Goal: Information Seeking & Learning: Learn about a topic

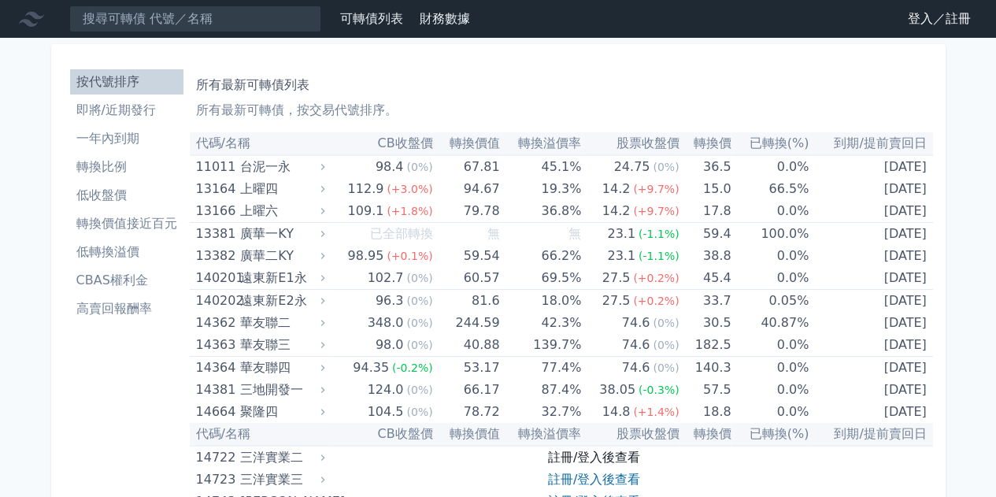
click at [600, 460] on link "註冊/登入後查看" at bounding box center [594, 456] width 92 height 15
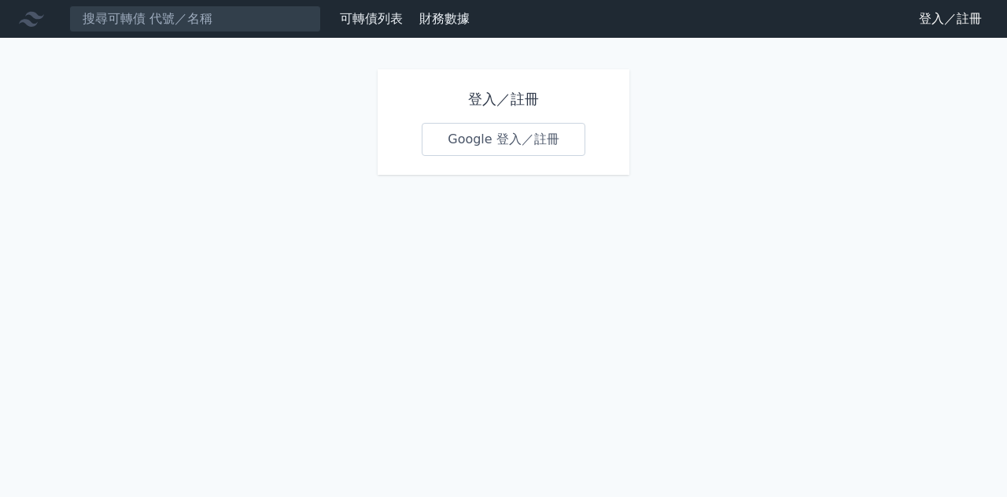
click at [486, 134] on link "Google 登入／註冊" at bounding box center [504, 139] width 164 height 33
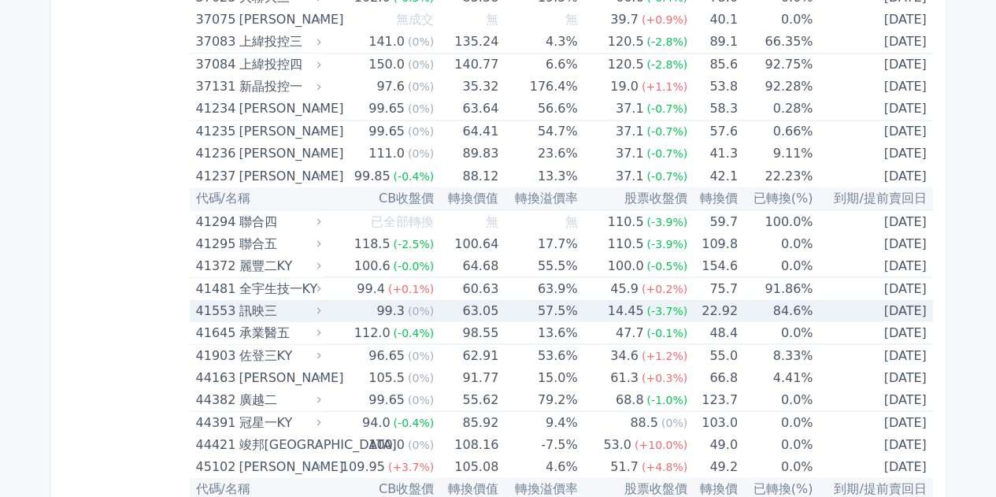
scroll to position [4288, 0]
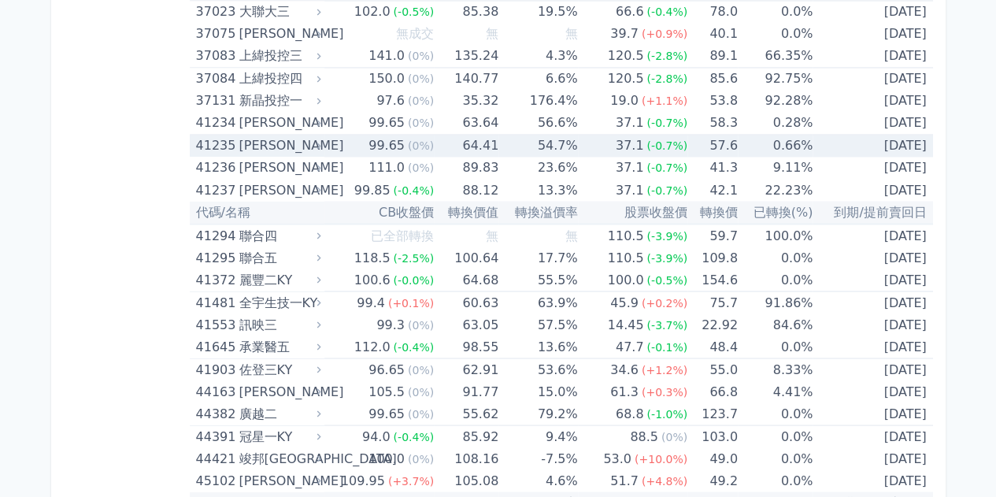
click at [872, 135] on td "2025-09-08" at bounding box center [872, 146] width 120 height 23
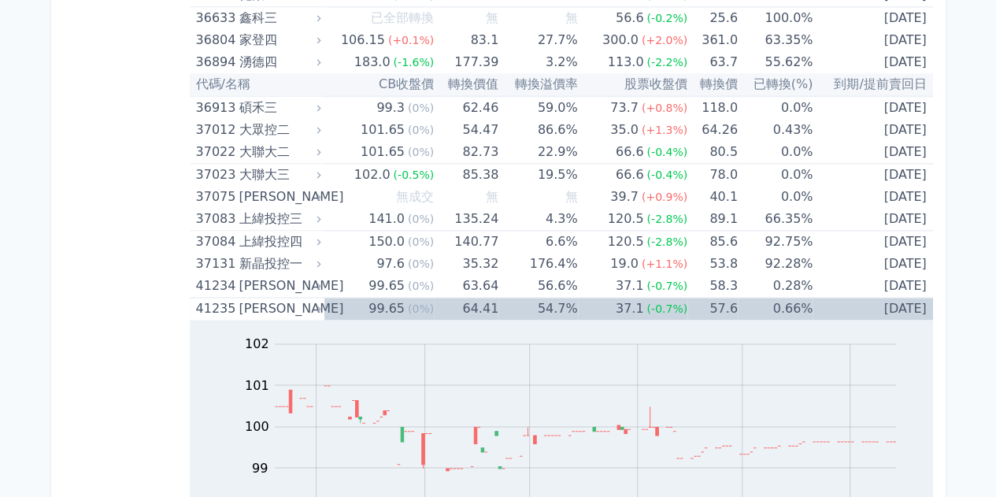
scroll to position [4172, 0]
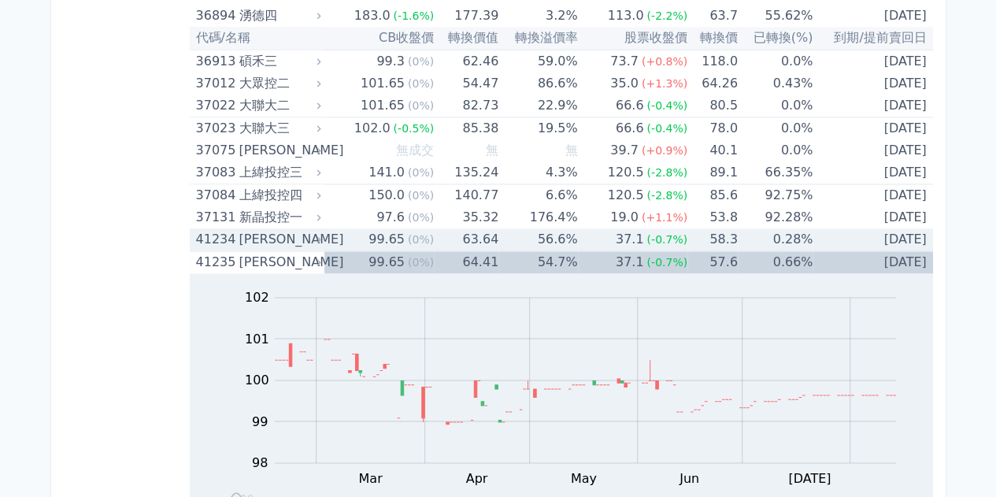
click at [913, 228] on td "2025-09-07" at bounding box center [872, 239] width 120 height 23
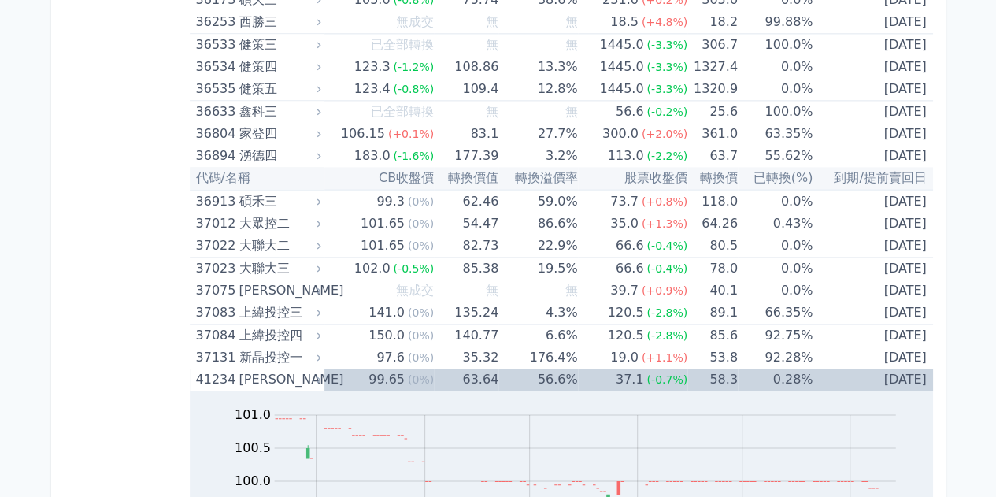
scroll to position [4044, 0]
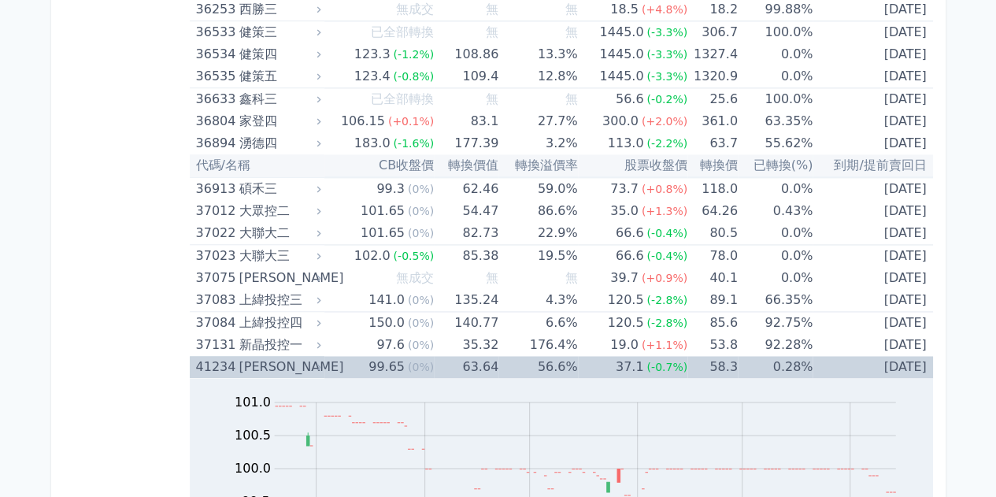
click at [867, 356] on td "2025-09-07" at bounding box center [872, 367] width 120 height 22
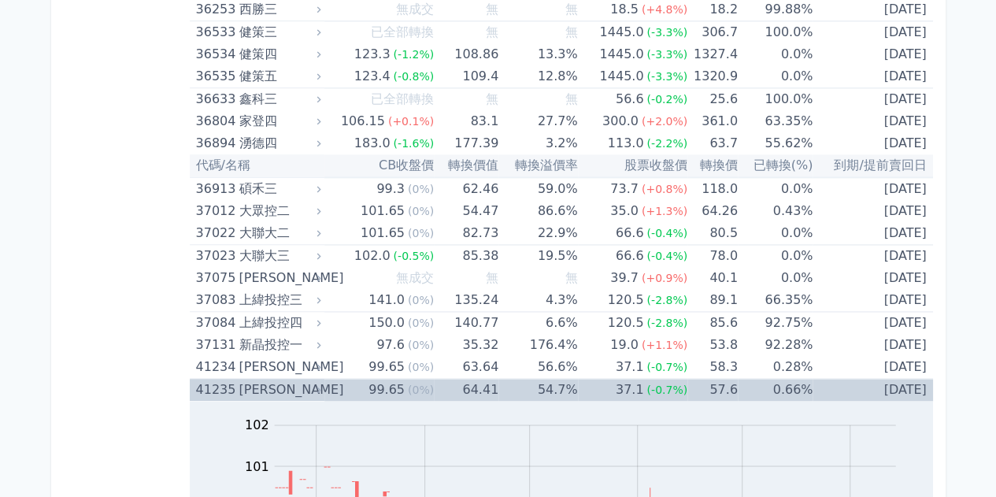
click at [863, 380] on td "2025-09-08" at bounding box center [872, 390] width 120 height 23
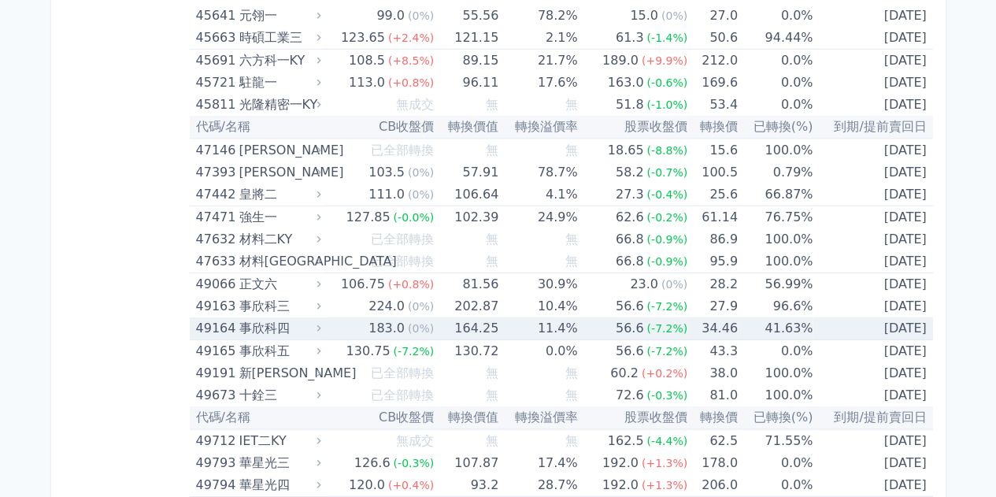
scroll to position [4989, 0]
